Goal: Communication & Community: Answer question/provide support

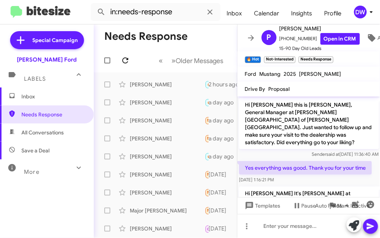
scroll to position [174, 0]
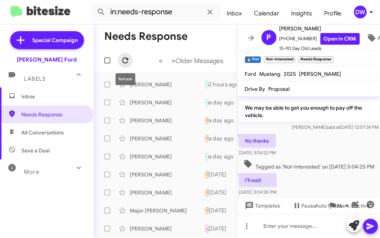
click at [122, 58] on icon at bounding box center [125, 60] width 9 height 9
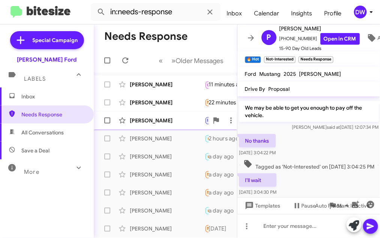
click at [149, 115] on div "[PERSON_NAME] Important Needs Response This is a list of used cars. an hour ago" at bounding box center [165, 120] width 131 height 15
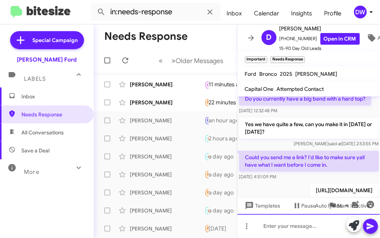
click at [267, 222] on div at bounding box center [308, 226] width 143 height 24
paste div
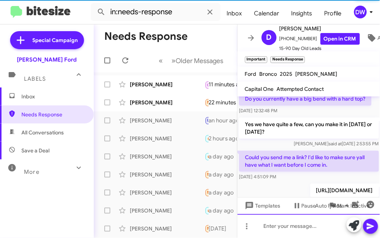
scroll to position [0, 0]
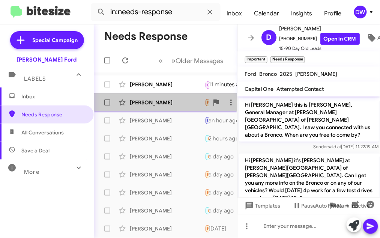
click at [171, 102] on div "[PERSON_NAME]" at bounding box center [167, 102] width 75 height 7
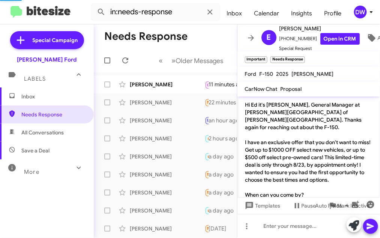
scroll to position [51, 0]
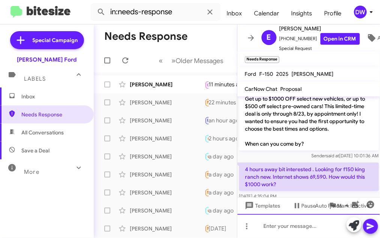
click at [266, 228] on div at bounding box center [308, 226] width 143 height 24
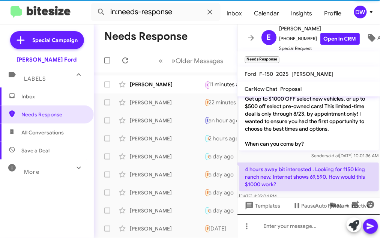
scroll to position [0, 0]
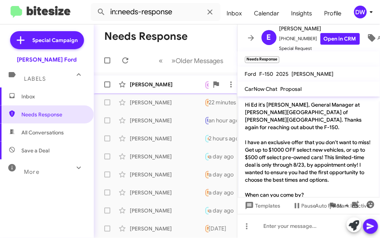
click at [167, 88] on div "[PERSON_NAME] Call Them Needs Response Inbound Call 11 minutes ago" at bounding box center [165, 84] width 131 height 15
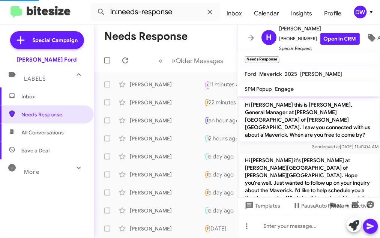
scroll to position [933, 0]
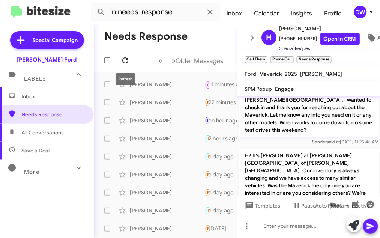
click at [126, 62] on icon at bounding box center [125, 60] width 9 height 9
click at [127, 60] on icon at bounding box center [125, 60] width 6 height 6
click at [187, 80] on div "[PERSON_NAME] Needs Response I was talking to [PERSON_NAME] the other day. Can …" at bounding box center [165, 84] width 131 height 15
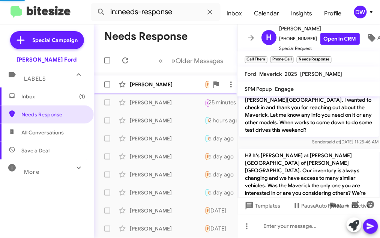
scroll to position [114, 0]
